Goal: Task Accomplishment & Management: Manage account settings

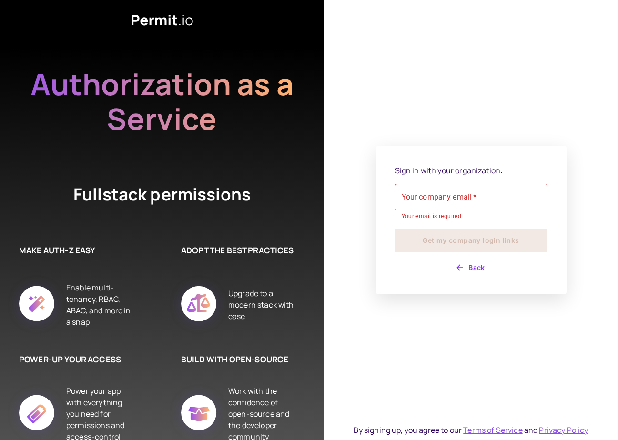
type input "**********"
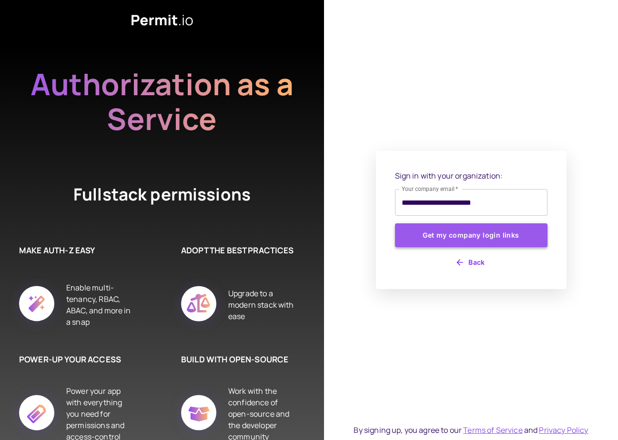
click at [457, 238] on button "Get my company login links" at bounding box center [471, 235] width 152 height 24
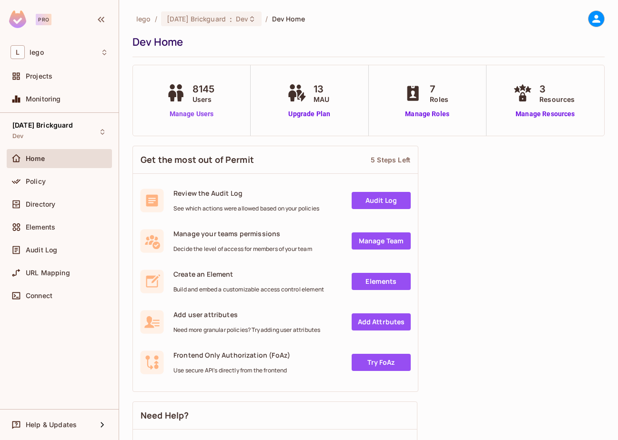
click at [209, 112] on link "Manage Users" at bounding box center [192, 114] width 56 height 10
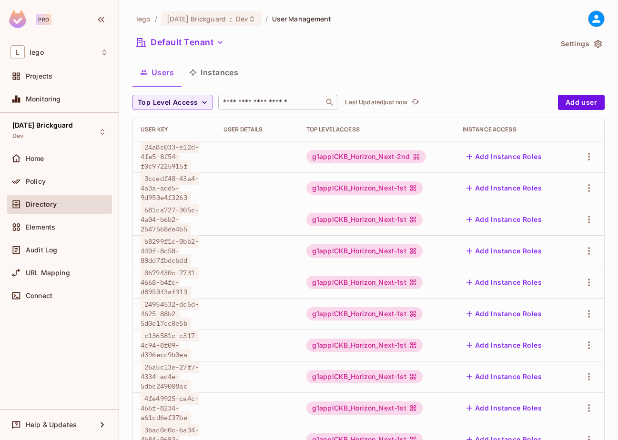
click at [270, 96] on div "​" at bounding box center [277, 102] width 119 height 15
click at [47, 155] on div "Home" at bounding box center [67, 159] width 82 height 8
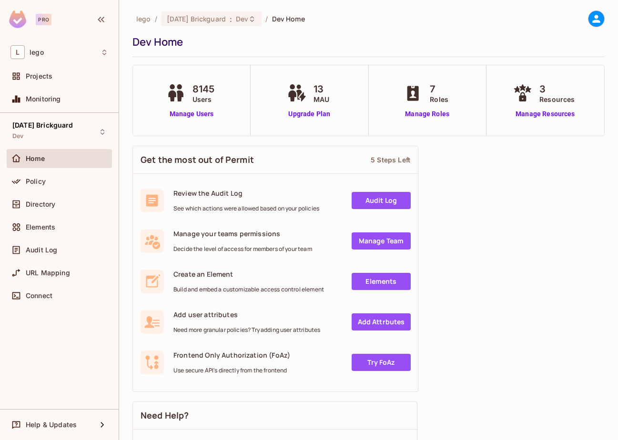
click at [197, 95] on span "Users" at bounding box center [203, 99] width 22 height 10
